Goal: Navigation & Orientation: Go to known website

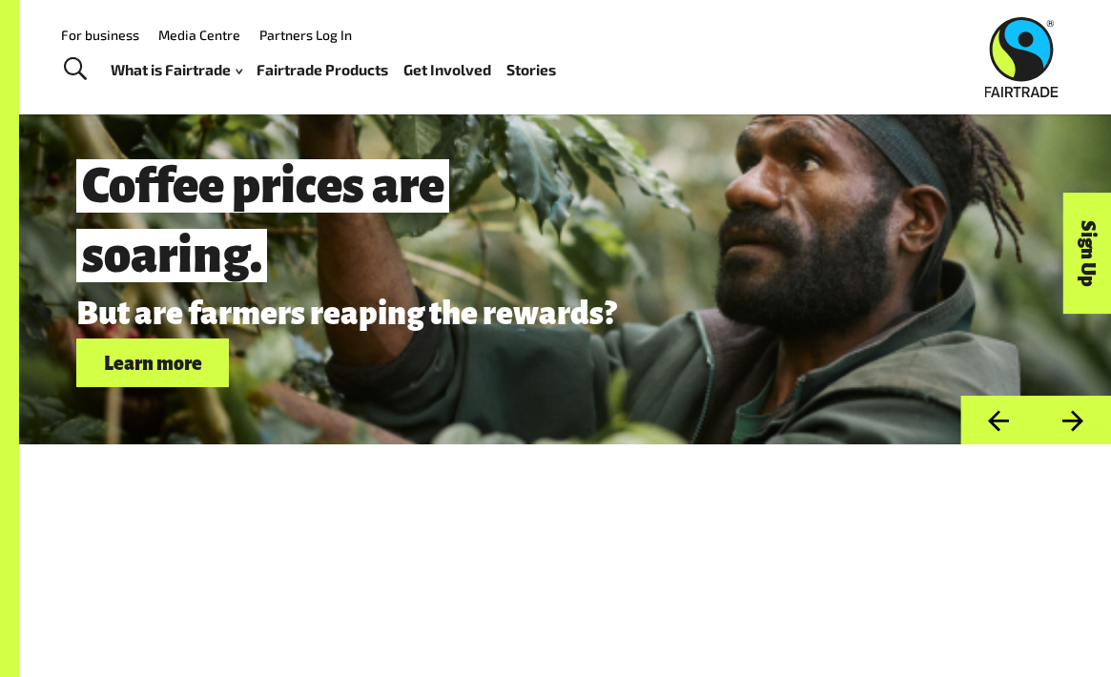
scroll to position [4948, 0]
